Goal: Entertainment & Leisure: Consume media (video, audio)

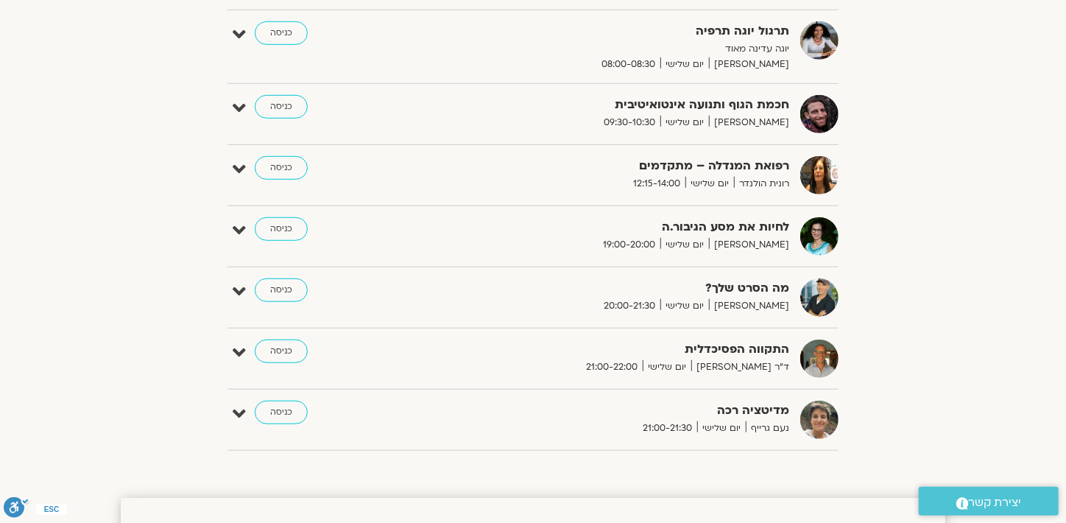
scroll to position [643, 0]
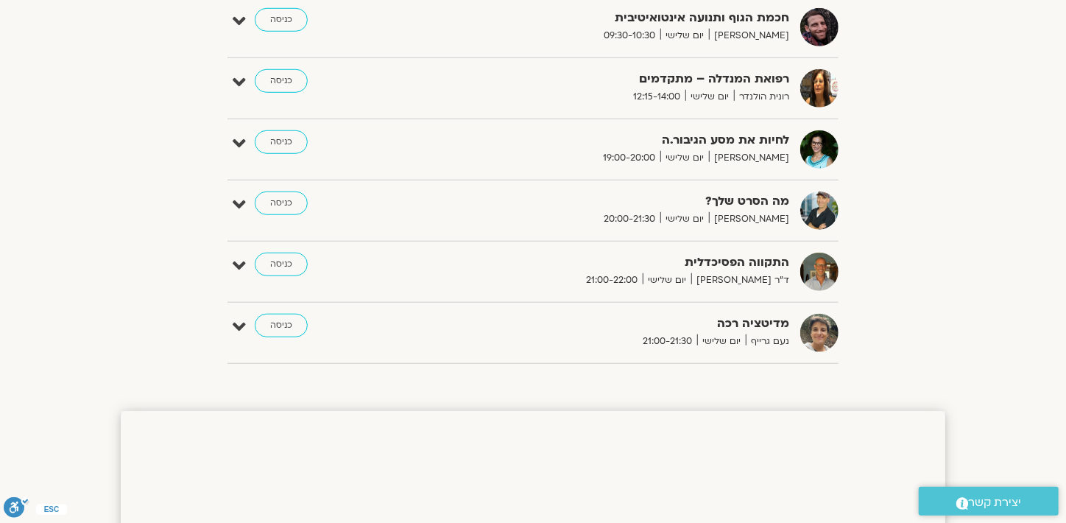
drag, startPoint x: 158, startPoint y: 213, endPoint x: 185, endPoint y: 276, distance: 68.9
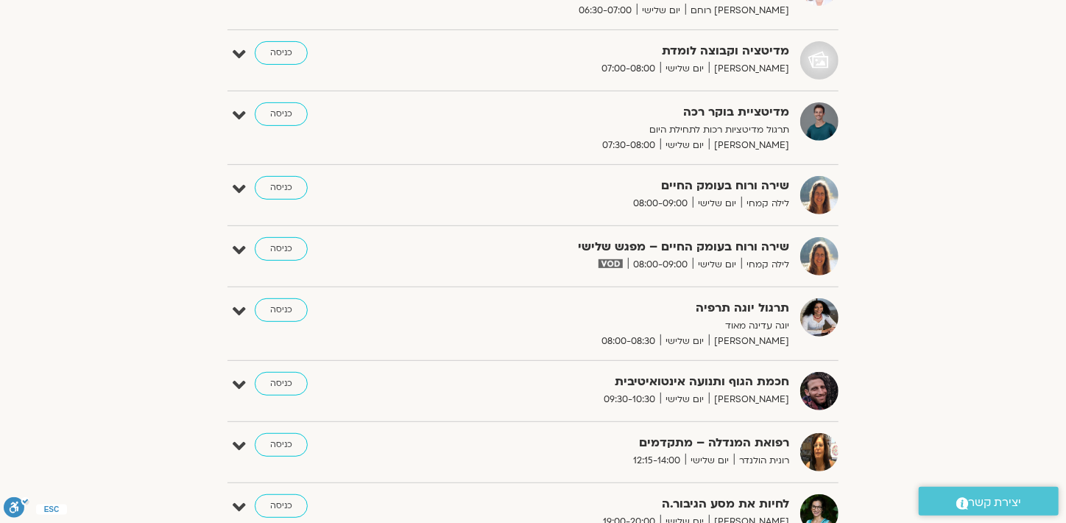
scroll to position [276, 0]
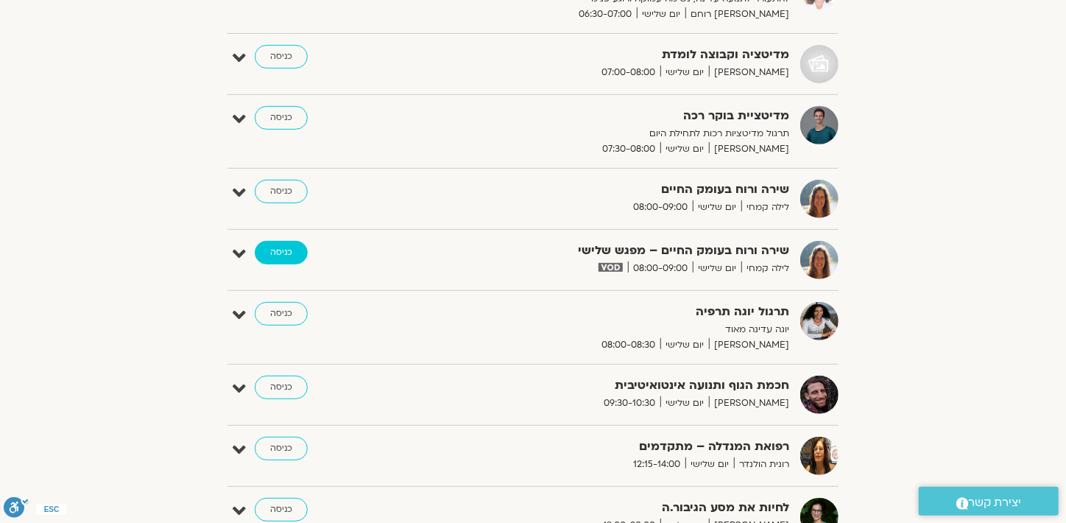
click at [275, 255] on link "כניסה" at bounding box center [281, 253] width 53 height 24
